Goal: Check status: Check status

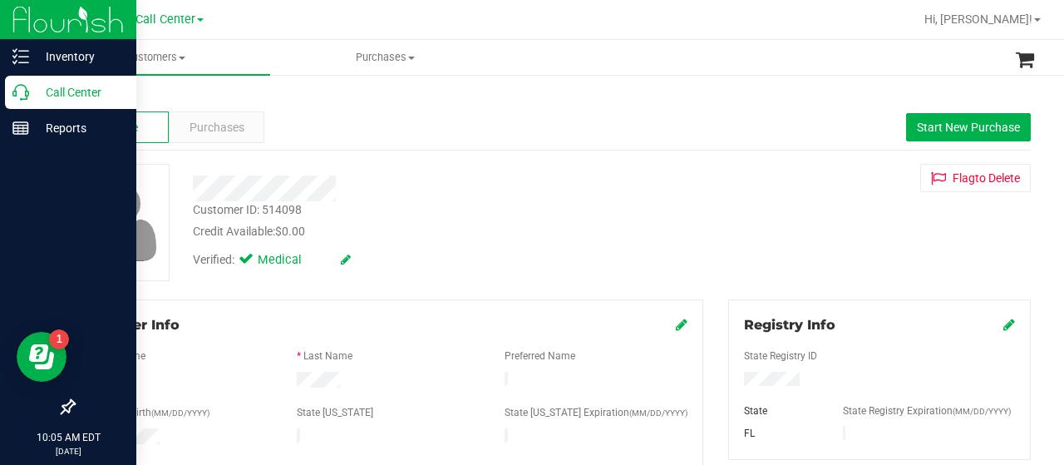
click at [13, 94] on icon at bounding box center [20, 92] width 17 height 17
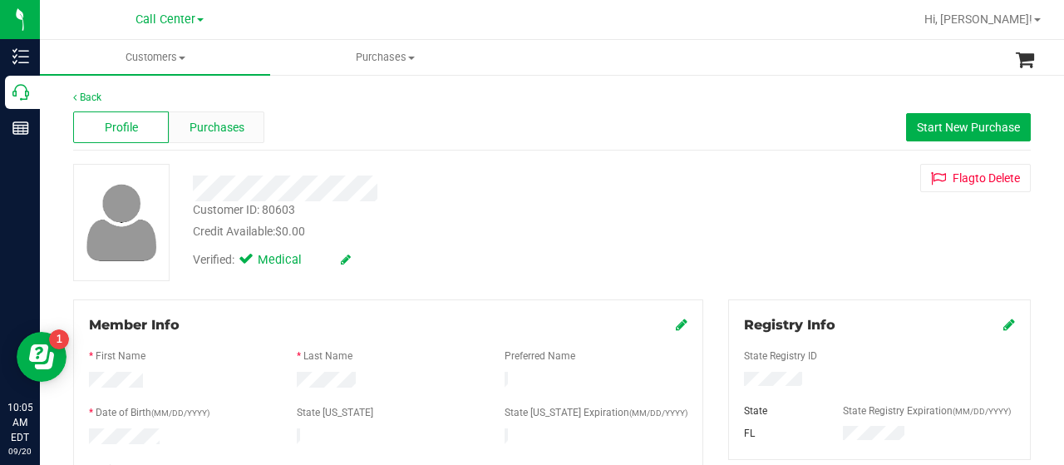
click at [221, 125] on span "Purchases" at bounding box center [217, 127] width 55 height 17
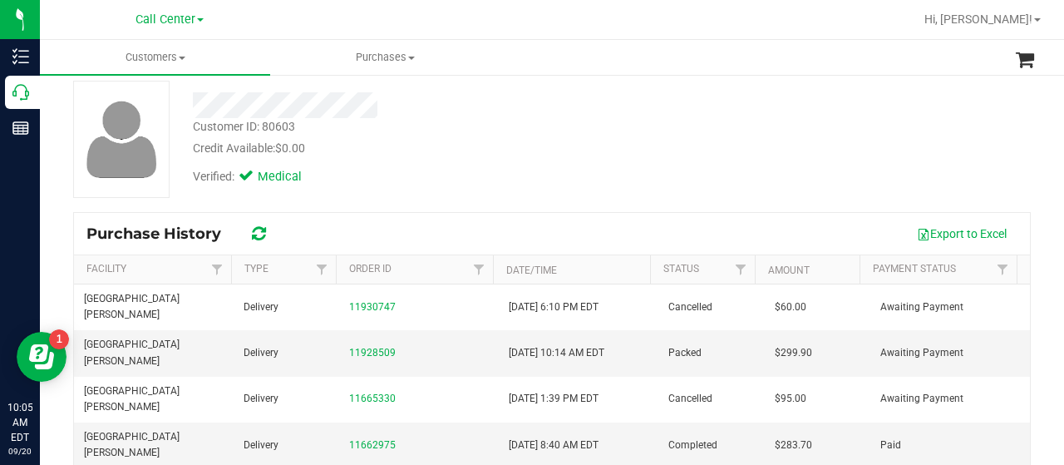
scroll to position [86, 0]
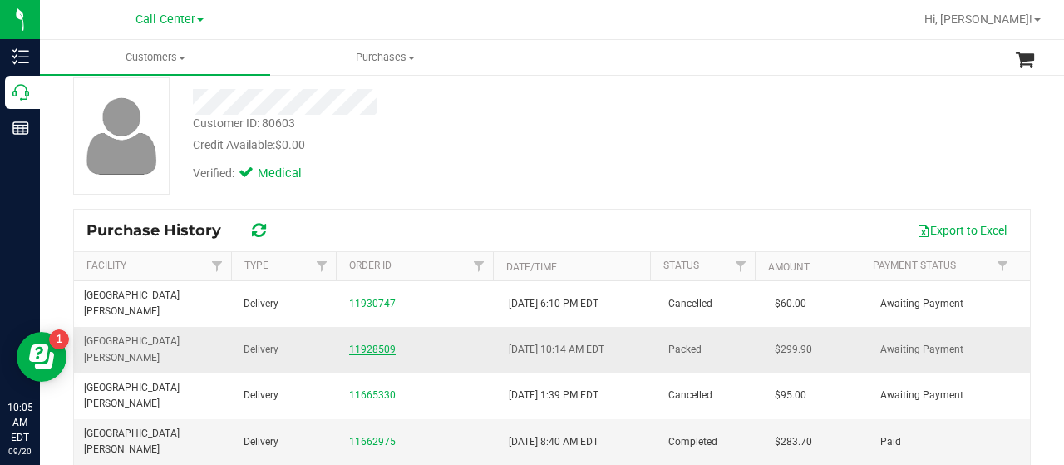
click at [376, 343] on link "11928509" at bounding box center [372, 349] width 47 height 12
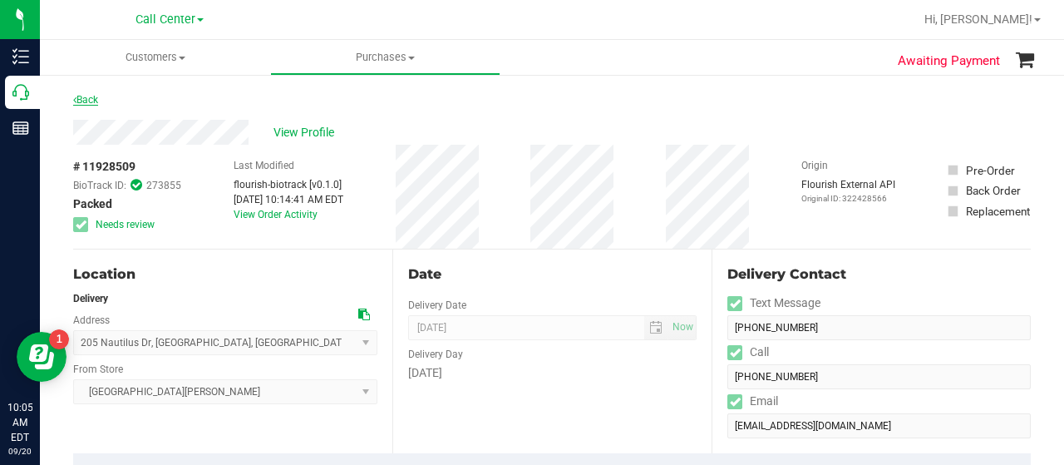
click at [88, 94] on link "Back" at bounding box center [85, 100] width 25 height 12
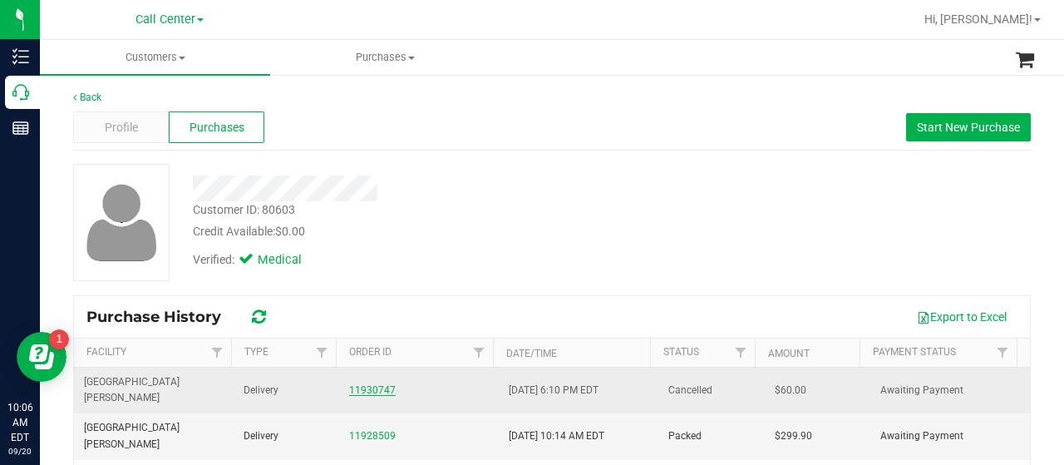
click at [367, 384] on link "11930747" at bounding box center [372, 390] width 47 height 12
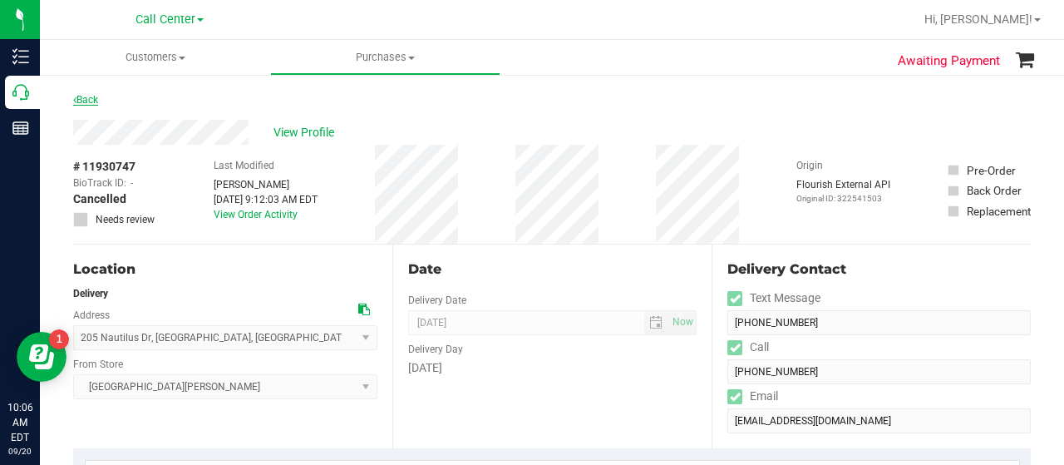
click at [81, 96] on link "Back" at bounding box center [85, 100] width 25 height 12
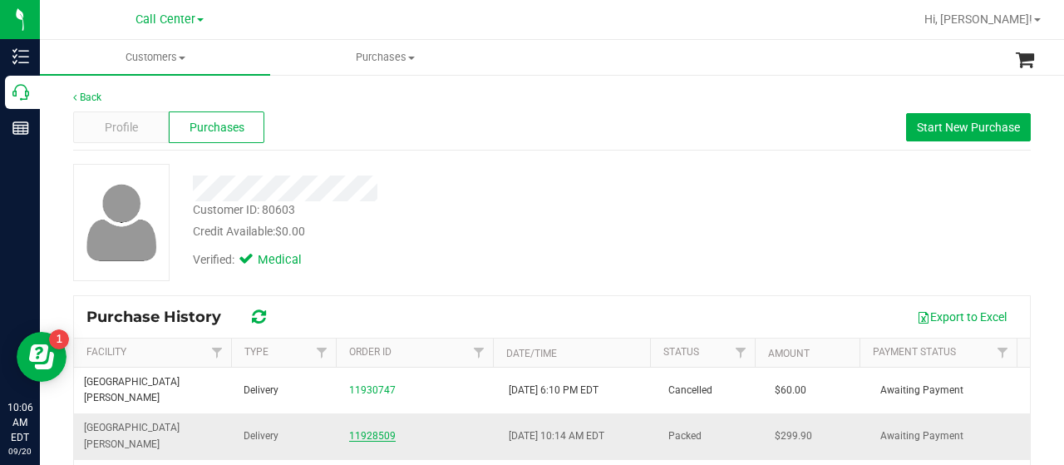
click at [374, 430] on link "11928509" at bounding box center [372, 436] width 47 height 12
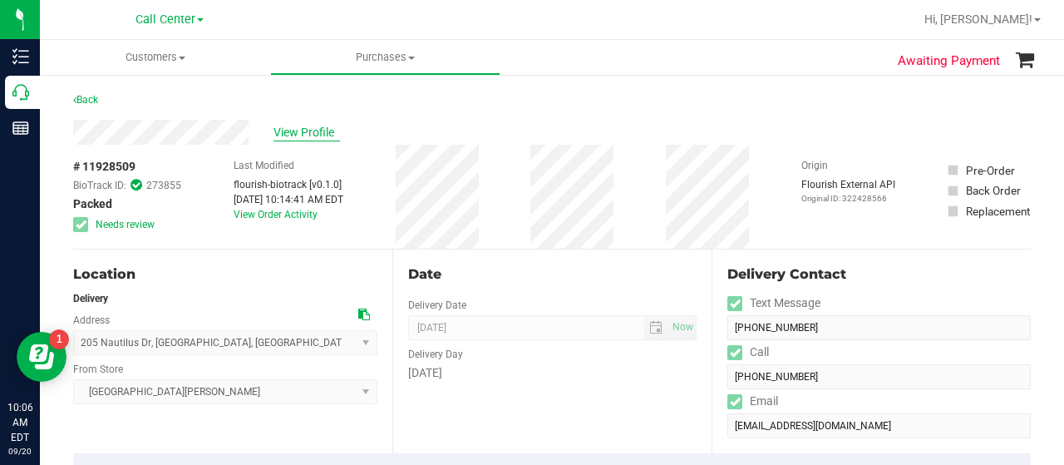
click at [305, 126] on span "View Profile" at bounding box center [307, 132] width 67 height 17
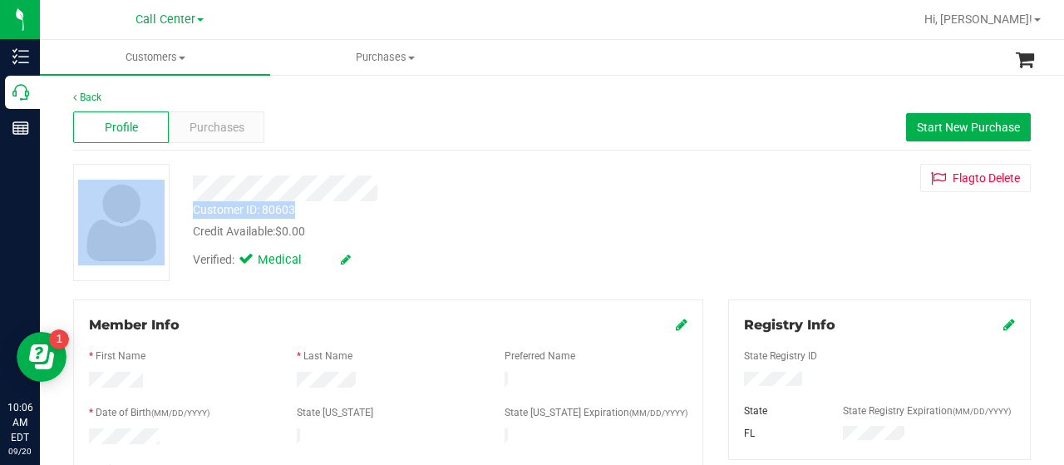
drag, startPoint x: 296, startPoint y: 207, endPoint x: 180, endPoint y: 212, distance: 116.5
click at [180, 212] on div "Customer ID: 80603 Credit Available: $0.00 Verified: Medical Flag to [GEOGRAPHI…" at bounding box center [552, 222] width 983 height 117
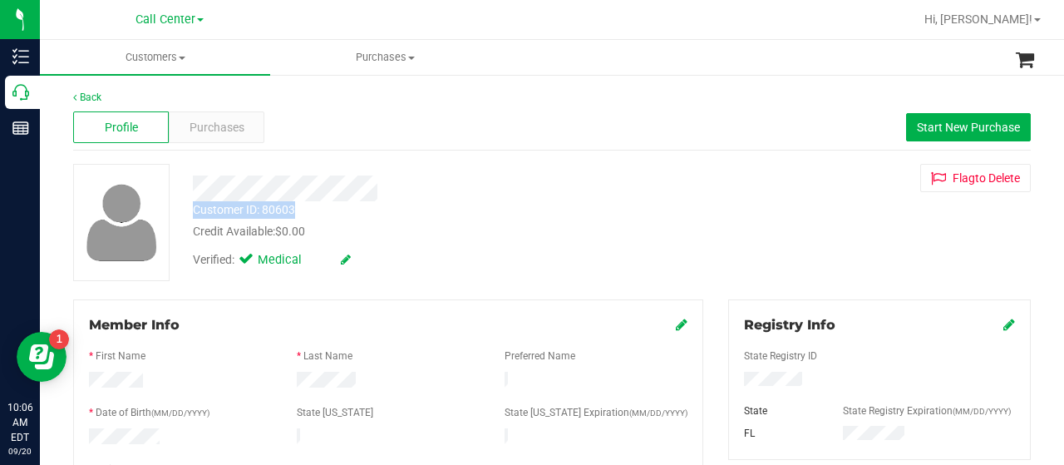
drag, startPoint x: 297, startPoint y: 208, endPoint x: 189, endPoint y: 210, distance: 108.1
click at [189, 210] on div "Customer ID: 80603 Credit Available: $0.00" at bounding box center [425, 220] width 491 height 39
copy div "Customer ID: 80603"
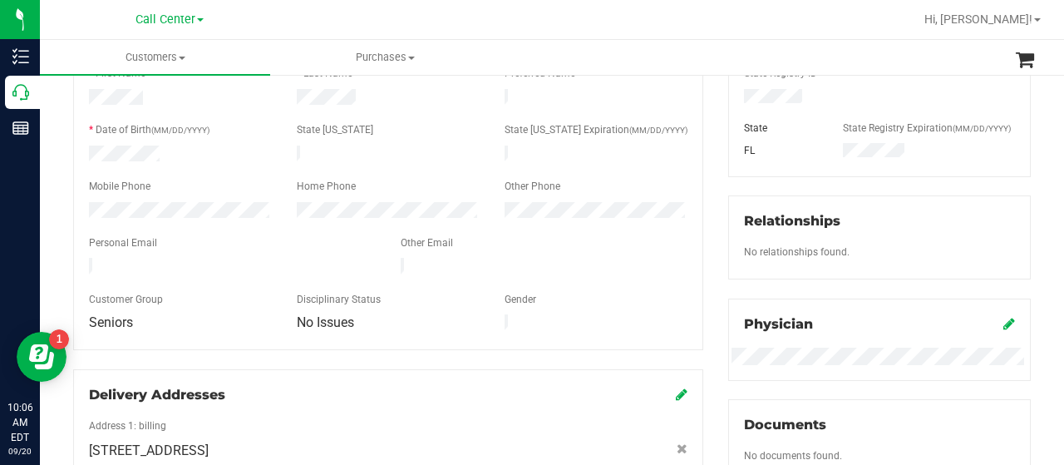
scroll to position [399, 0]
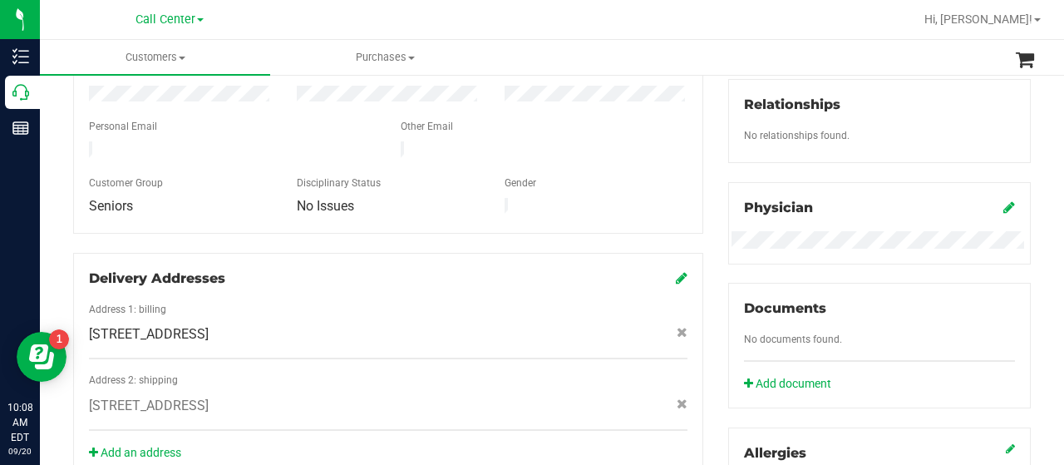
click at [1033, 330] on div "Back Profile Purchases Start New Purchase Customer ID: 80603 Credit Available: …" at bounding box center [552, 239] width 1024 height 1130
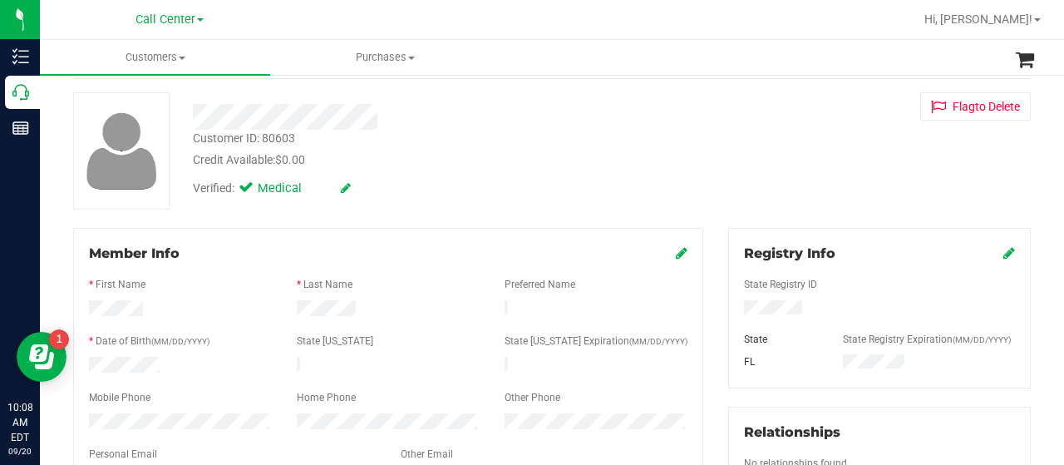
scroll to position [0, 0]
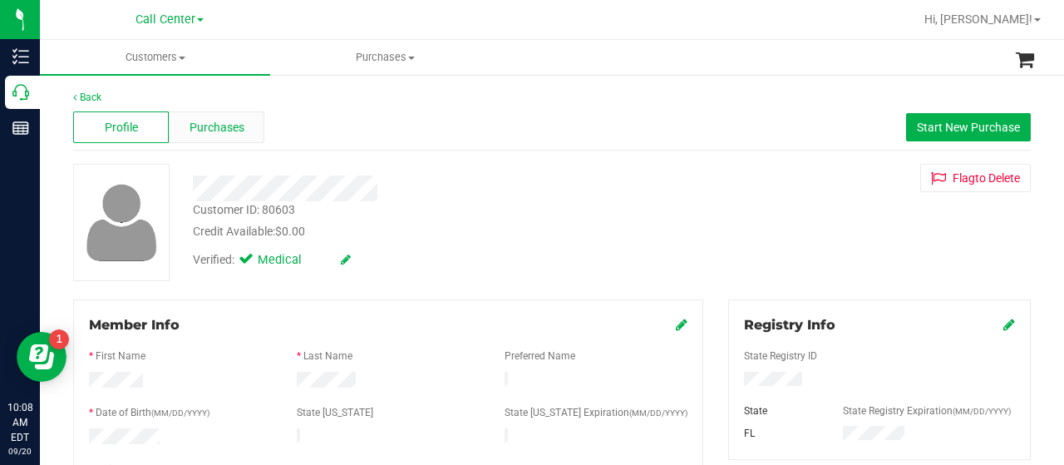
click at [241, 119] on span "Purchases" at bounding box center [217, 127] width 55 height 17
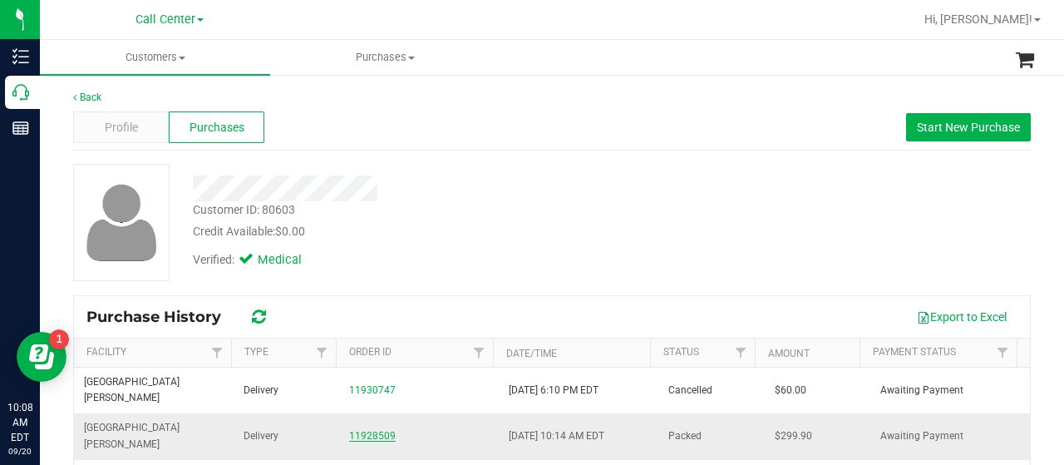
click at [372, 430] on link "11928509" at bounding box center [372, 436] width 47 height 12
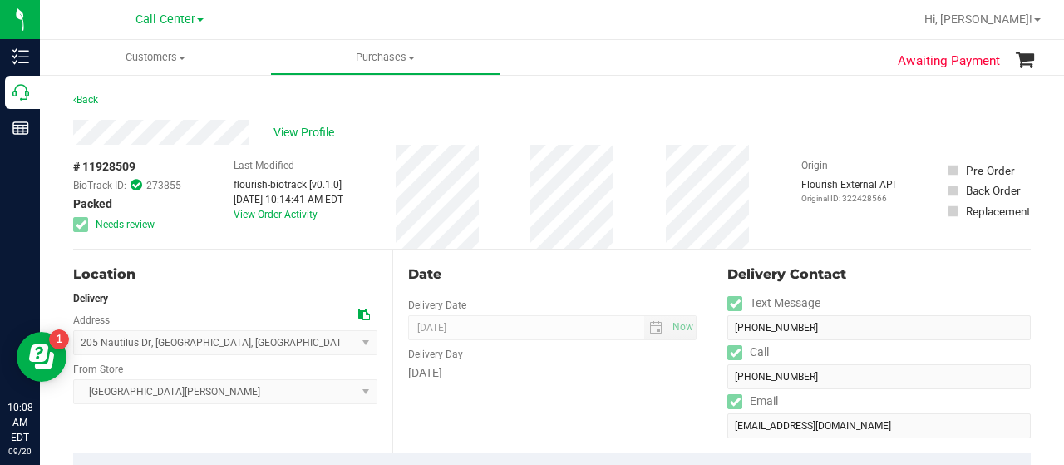
drag, startPoint x: 136, startPoint y: 165, endPoint x: 47, endPoint y: 151, distance: 90.9
copy span "# 11928509"
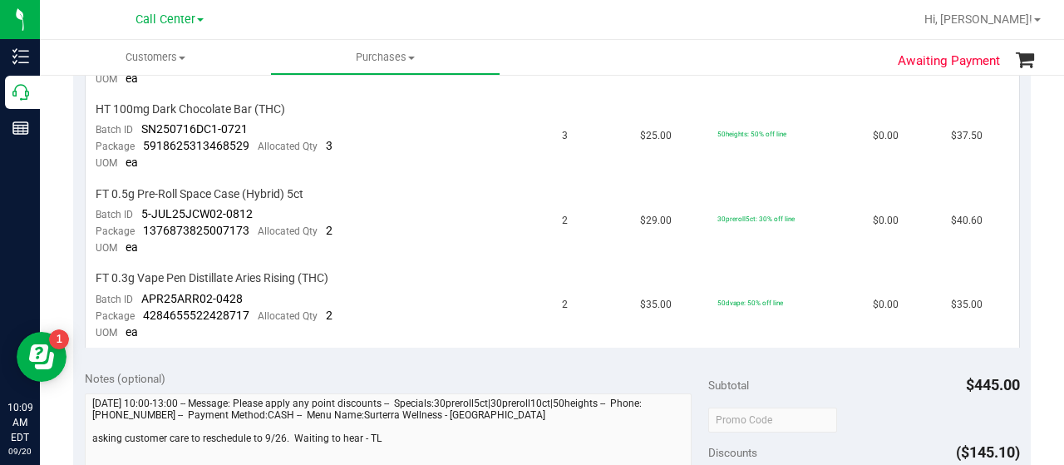
scroll to position [698, 0]
